Goal: Find contact information: Find contact information

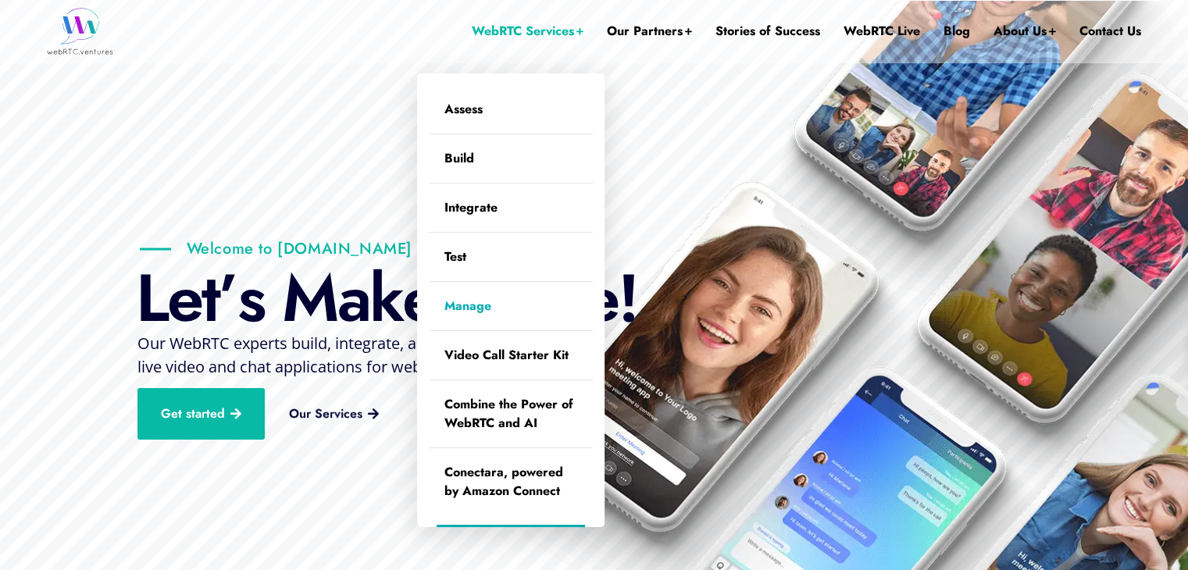
click at [476, 305] on link "Manage" at bounding box center [511, 306] width 164 height 48
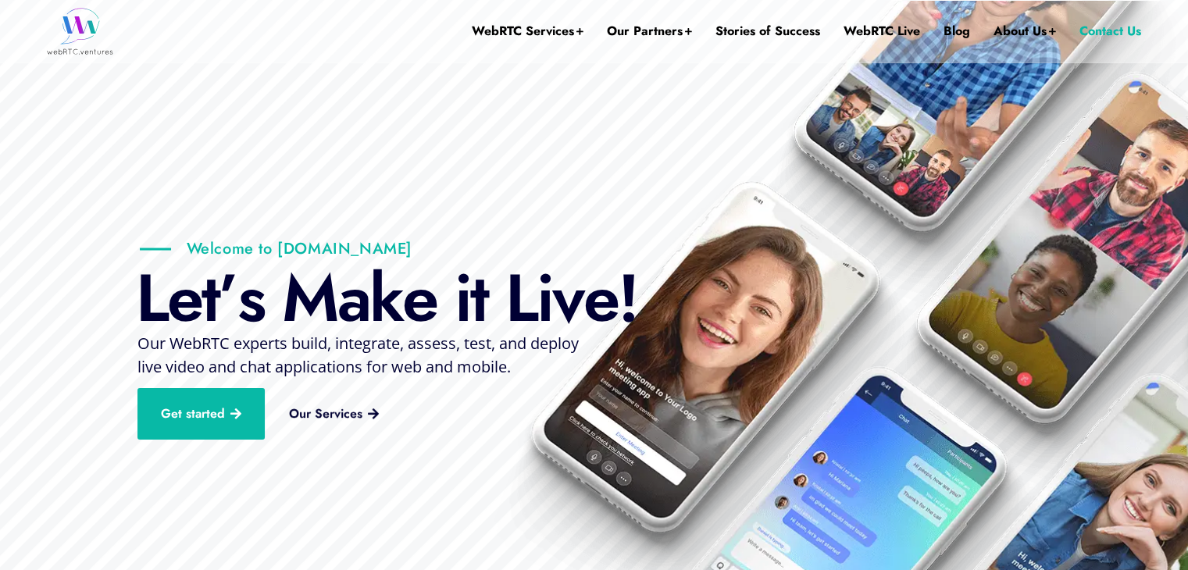
click at [1112, 26] on link "Contact Us" at bounding box center [1110, 31] width 62 height 62
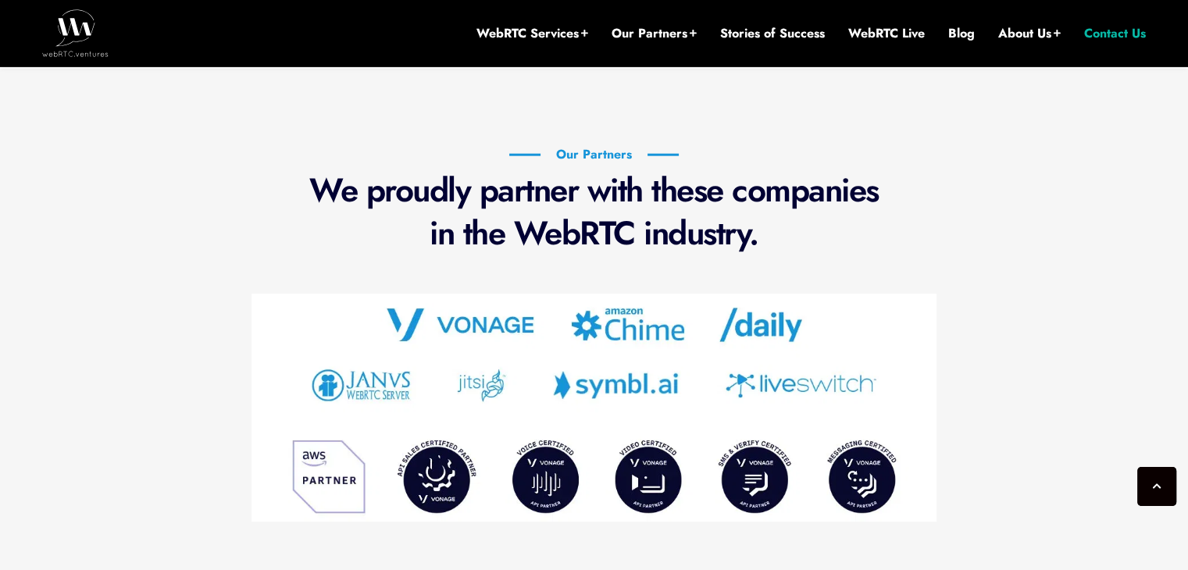
scroll to position [937, 0]
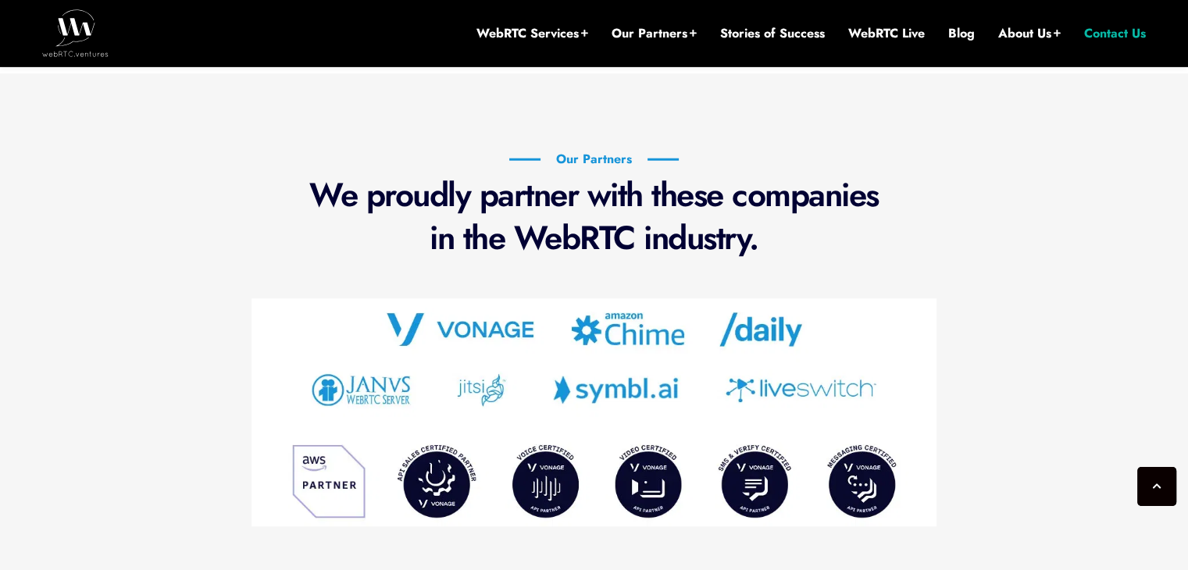
drag, startPoint x: 1199, startPoint y: 104, endPoint x: 1197, endPoint y: 352, distance: 248.4
click at [1187, 352] on html "Search Here Search Categories AI AWS / Amazon Chime SDK Broadcasting Contact Ce…" at bounding box center [594, 111] width 1188 height 2097
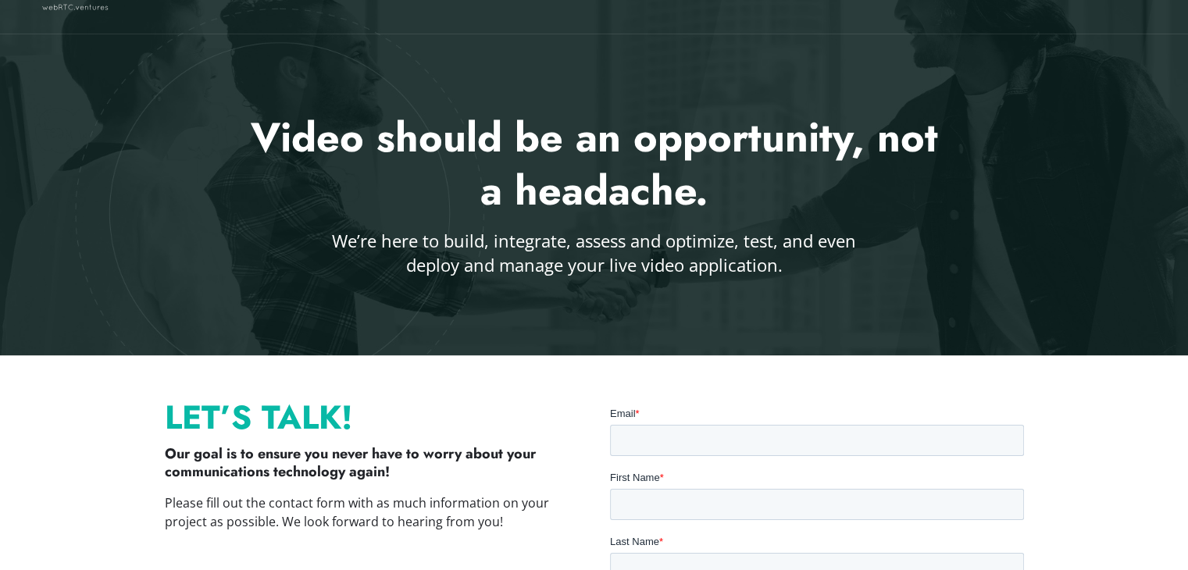
scroll to position [21, 0]
